Goal: Check status: Check status

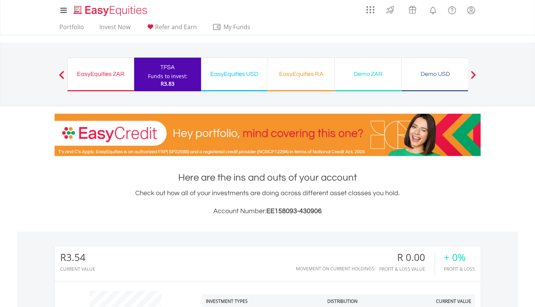
click at [294, 80] on div "EasyEquities RA Funds to invest: R3.83" at bounding box center [301, 75] width 67 height 34
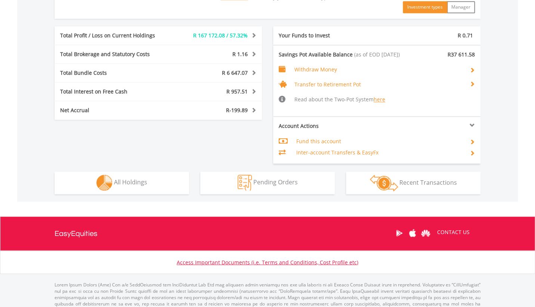
scroll to position [398, 0]
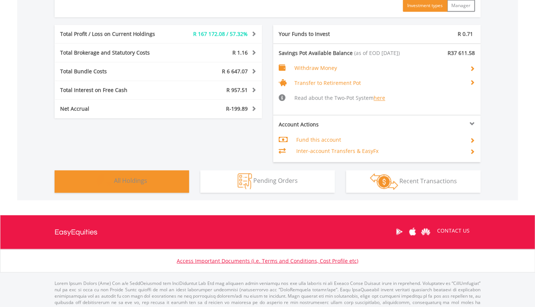
click at [143, 182] on span "All Holdings" at bounding box center [130, 180] width 33 height 8
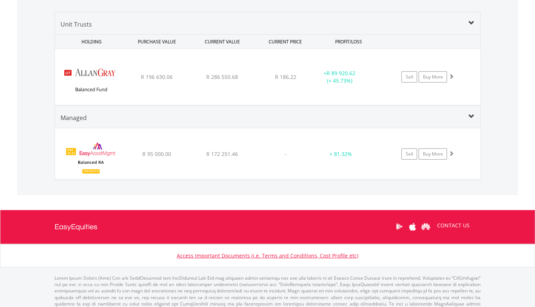
scroll to position [612, 0]
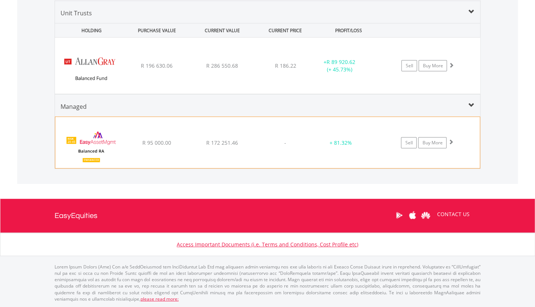
click at [226, 135] on div "﻿ EasyAssetManagement Enhanced Balanced RA R 95 000.00 R 172 251.46 - + 81.32% …" at bounding box center [267, 142] width 424 height 51
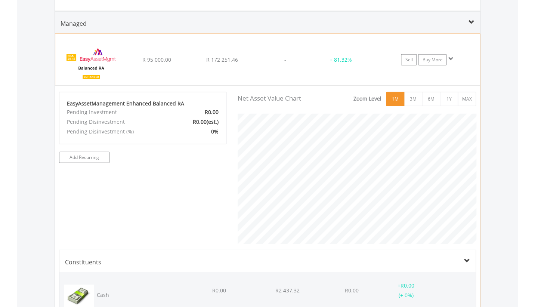
scroll to position [696, 0]
click at [452, 98] on button "1Y" at bounding box center [449, 98] width 18 height 14
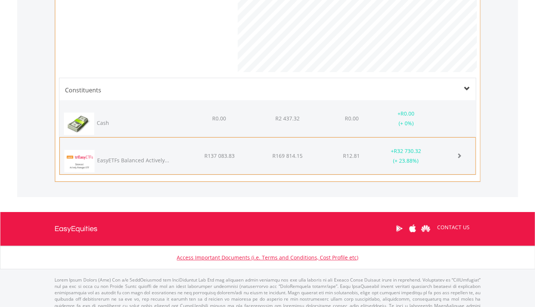
scroll to position [373508, 373410]
click at [460, 155] on span at bounding box center [459, 155] width 5 height 5
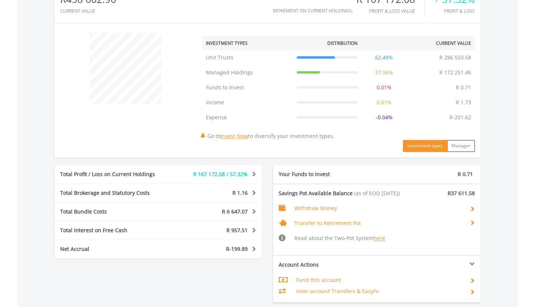
scroll to position [356, 0]
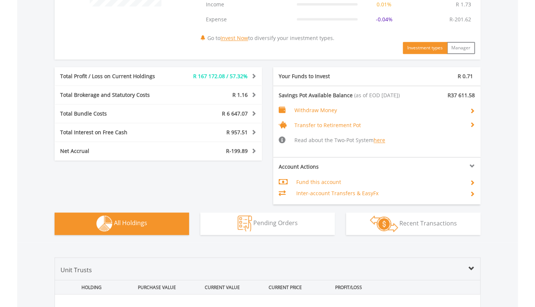
click at [119, 222] on span "All Holdings" at bounding box center [130, 223] width 33 height 8
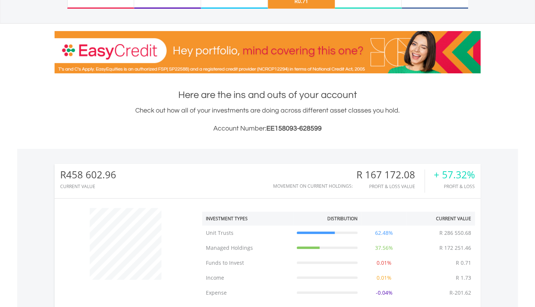
scroll to position [0, 0]
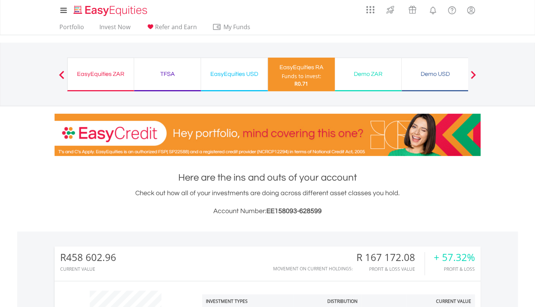
click at [231, 76] on div "EasyEquities USD" at bounding box center [235, 74] width 58 height 10
